Goal: Ask a question

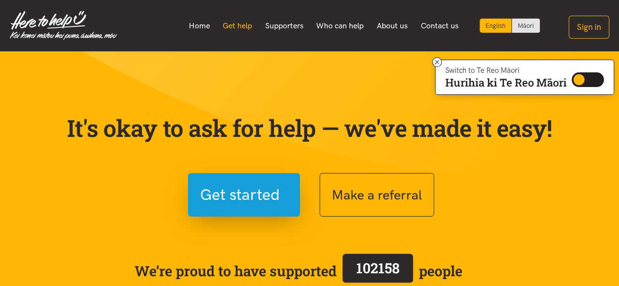
click at [237, 27] on link "Get help" at bounding box center [237, 26] width 43 height 21
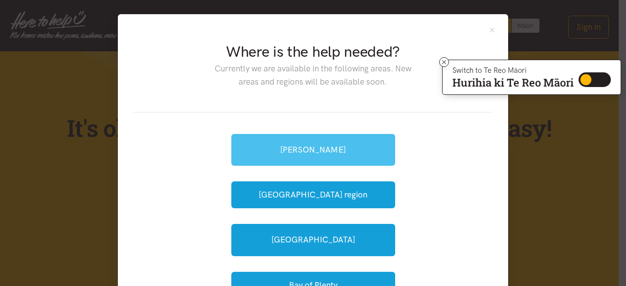
click at [347, 147] on link "[PERSON_NAME]" at bounding box center [313, 150] width 164 height 32
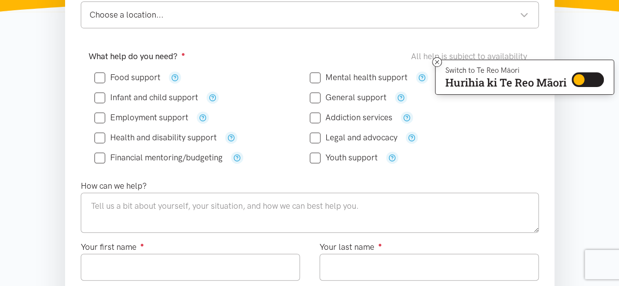
scroll to position [192, 0]
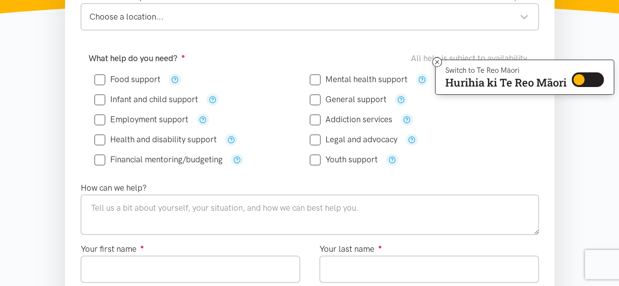
drag, startPoint x: 622, startPoint y: 43, endPoint x: 625, endPoint y: 85, distance: 41.7
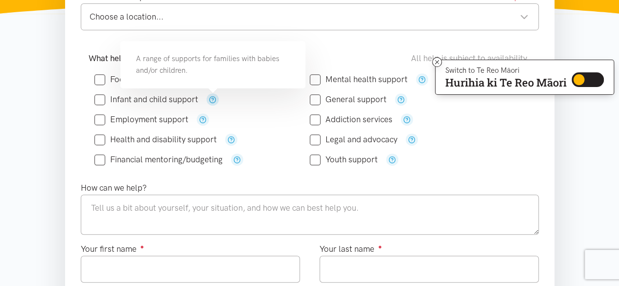
click at [214, 100] on icon "button" at bounding box center [212, 99] width 7 height 7
